Goal: Task Accomplishment & Management: Manage account settings

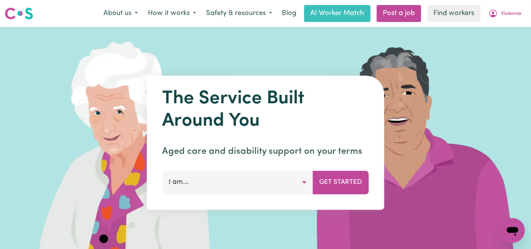
click at [20, 9] on img at bounding box center [19, 14] width 29 height 14
click at [15, 12] on img at bounding box center [19, 14] width 29 height 14
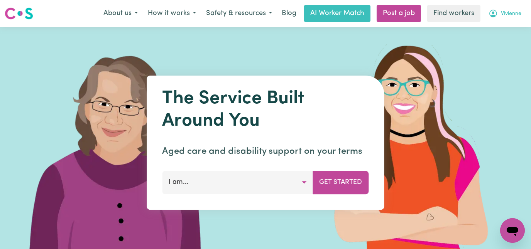
click at [508, 15] on span "Vivienne" at bounding box center [511, 14] width 20 height 8
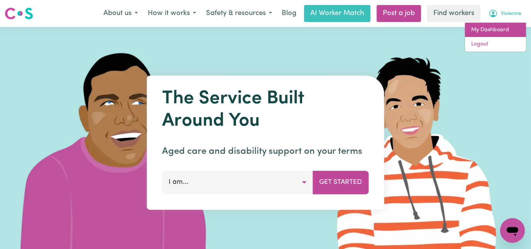
click at [489, 32] on link "My Dashboard" at bounding box center [495, 30] width 61 height 15
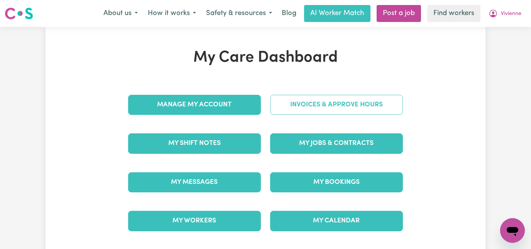
click at [333, 103] on link "Invoices & Approve Hours" at bounding box center [336, 105] width 133 height 20
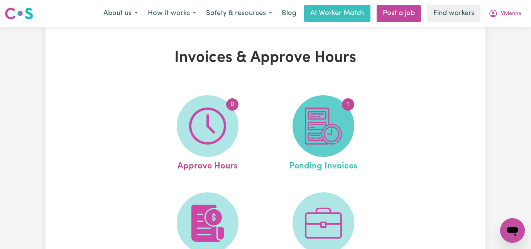
click at [318, 144] on img at bounding box center [323, 126] width 37 height 37
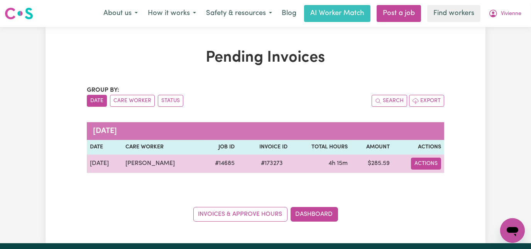
click at [441, 167] on button "Actions" at bounding box center [426, 164] width 30 height 12
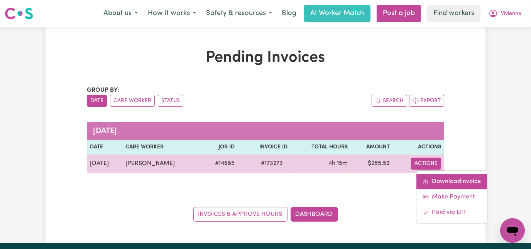
click at [463, 180] on link "Download Invoice" at bounding box center [451, 181] width 71 height 15
